Goal: Navigation & Orientation: Find specific page/section

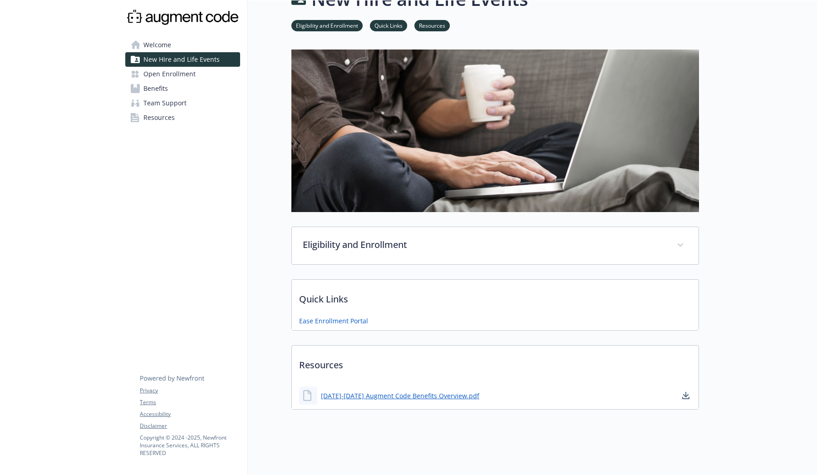
scroll to position [26, 0]
click at [171, 73] on span "Open Enrollment" at bounding box center [169, 74] width 52 height 15
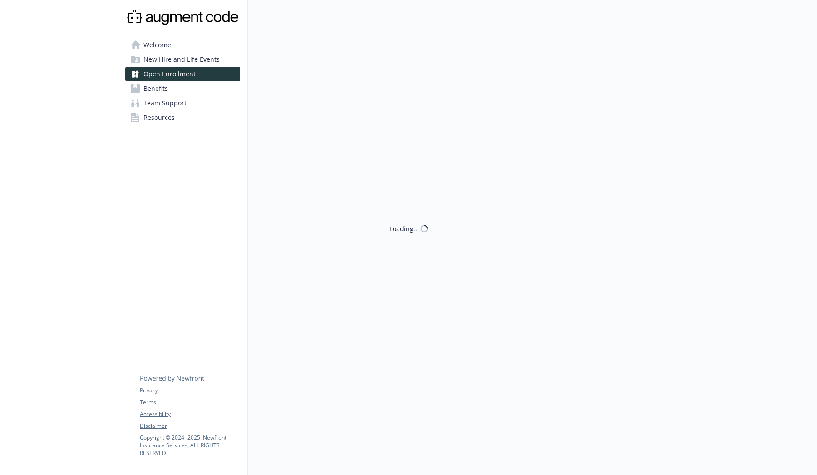
scroll to position [0, 0]
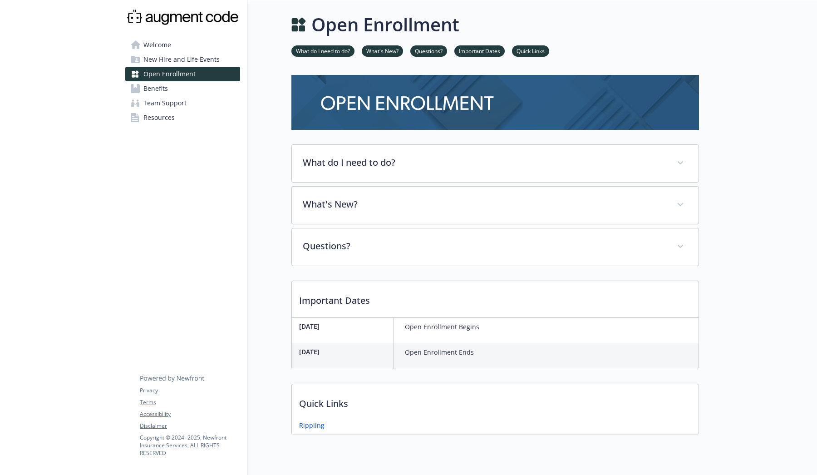
click at [185, 89] on link "Benefits" at bounding box center [182, 88] width 115 height 15
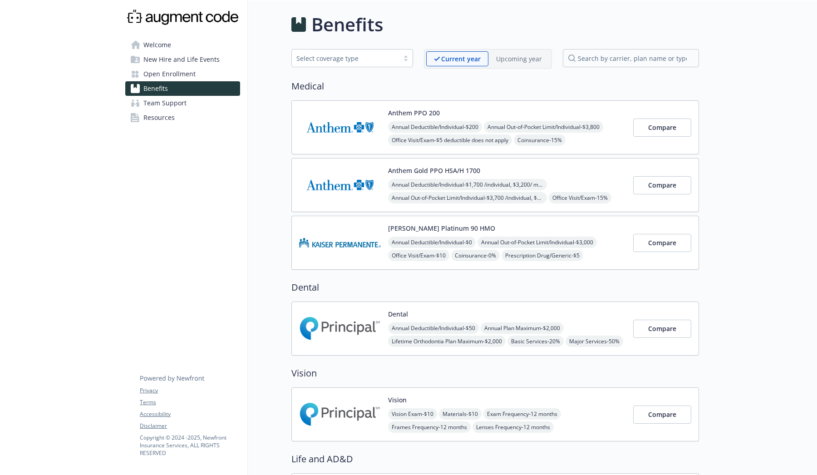
click at [185, 78] on span "Open Enrollment" at bounding box center [169, 74] width 52 height 15
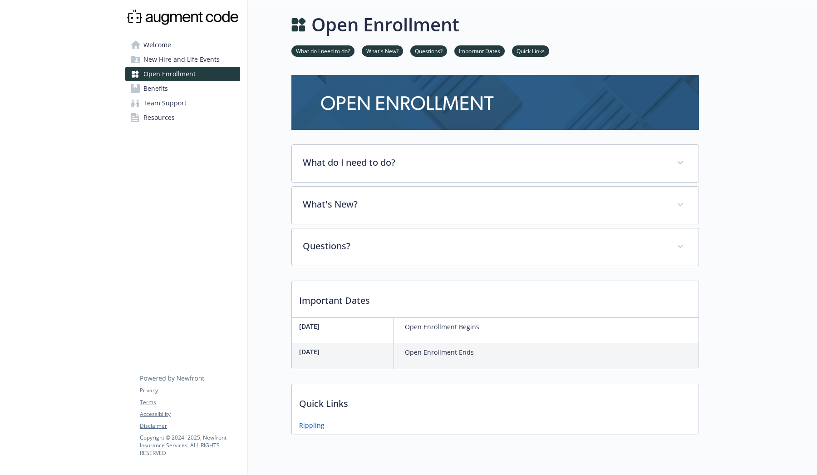
click at [193, 80] on span "Open Enrollment" at bounding box center [169, 74] width 52 height 15
click at [193, 96] on link "Team Support" at bounding box center [182, 103] width 115 height 15
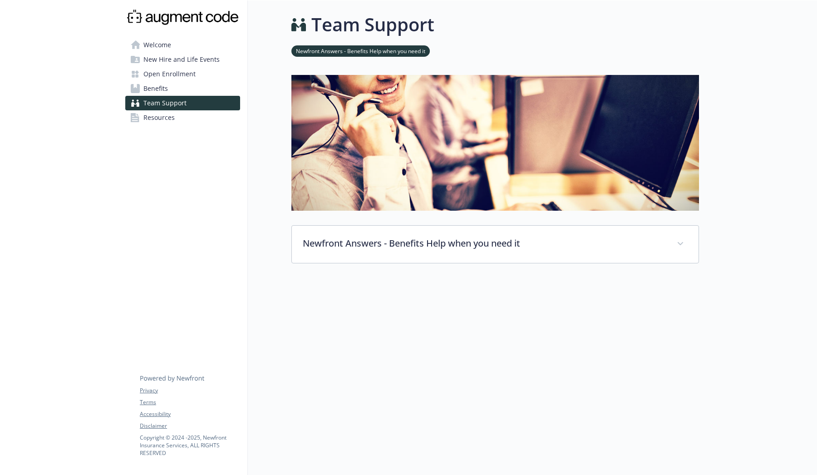
click at [196, 93] on link "Benefits" at bounding box center [182, 88] width 115 height 15
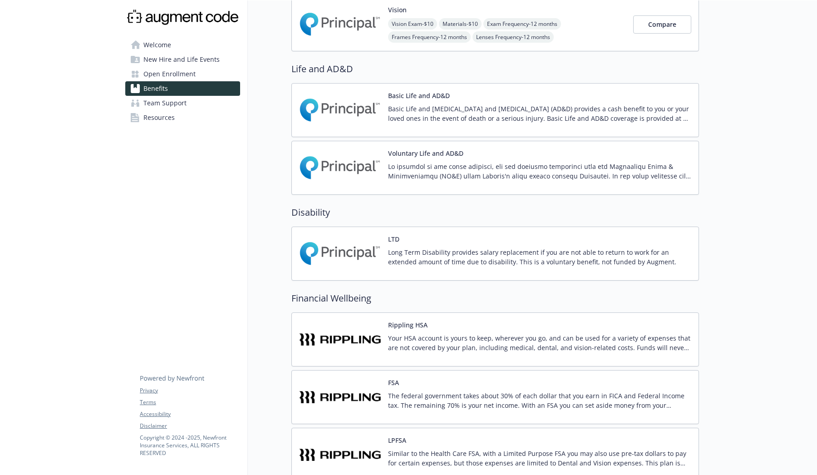
scroll to position [377, 0]
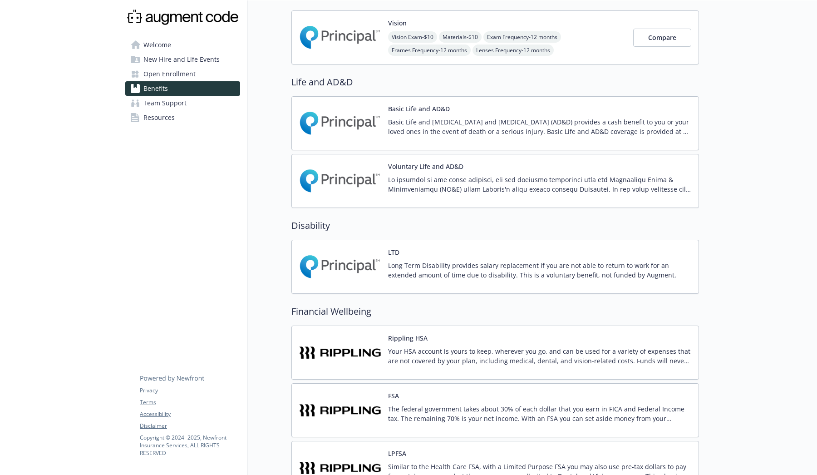
click at [331, 181] on img at bounding box center [340, 181] width 82 height 39
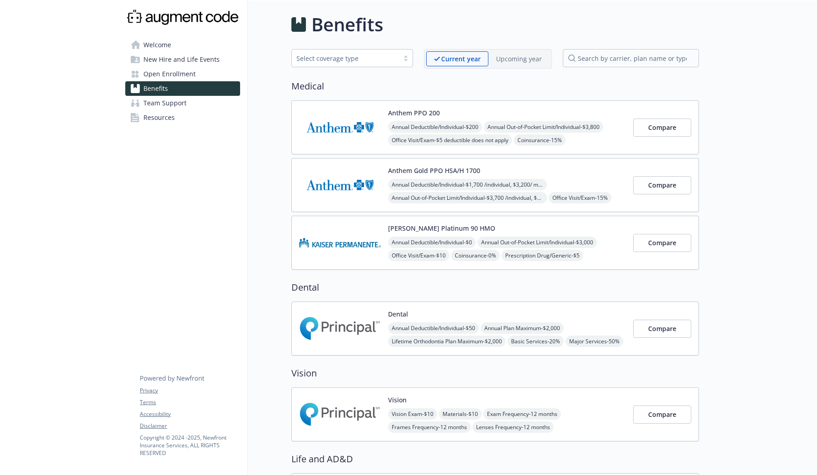
click at [196, 103] on link "Team Support" at bounding box center [182, 103] width 115 height 15
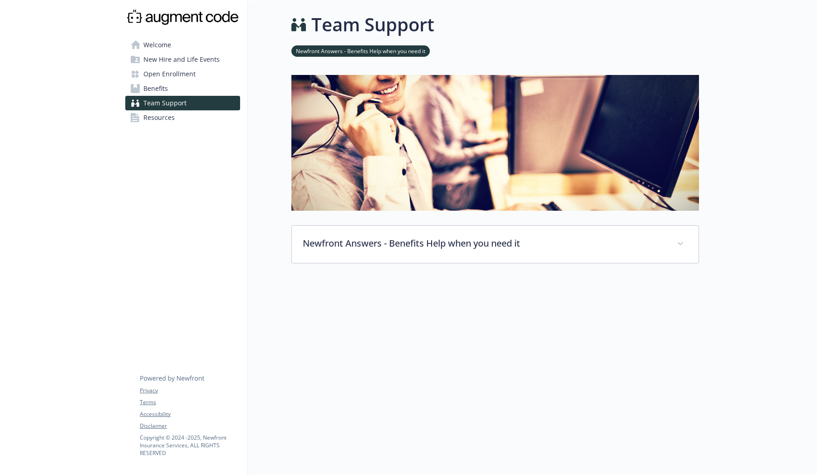
click at [193, 114] on link "Resources" at bounding box center [182, 117] width 115 height 15
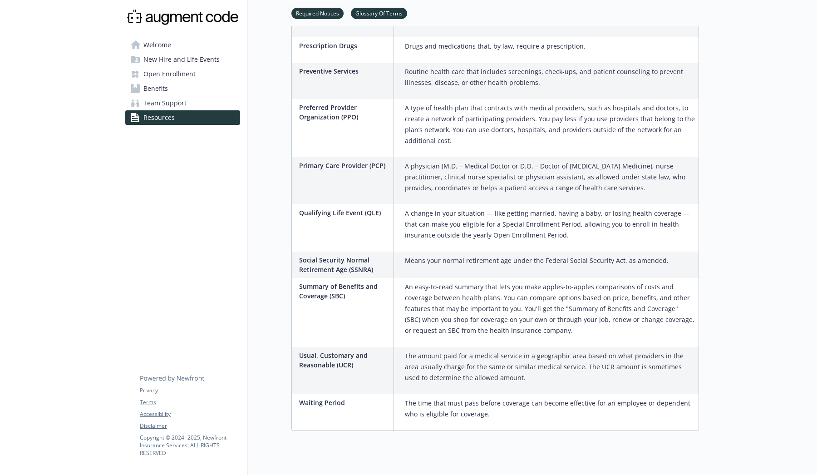
scroll to position [1353, 0]
